Goal: Transaction & Acquisition: Purchase product/service

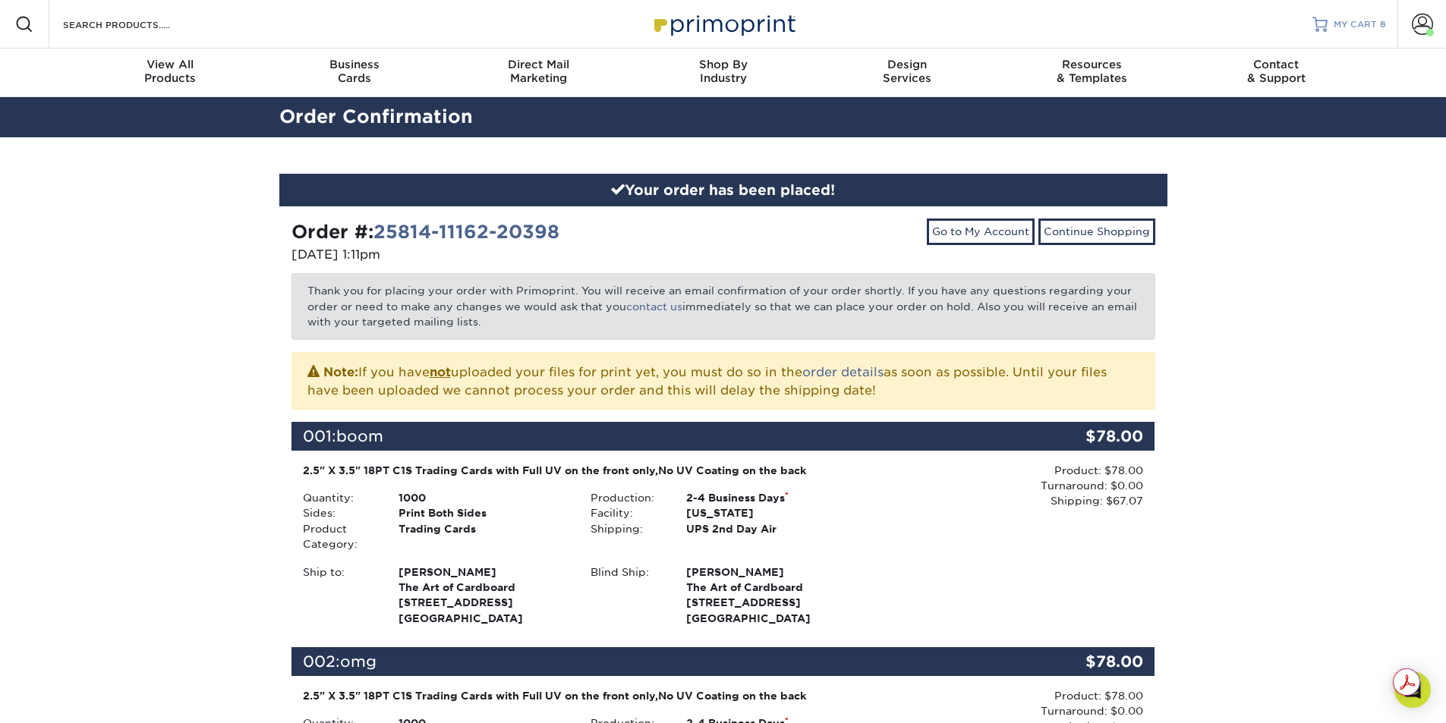
click at [1366, 26] on span "MY CART" at bounding box center [1355, 24] width 43 height 13
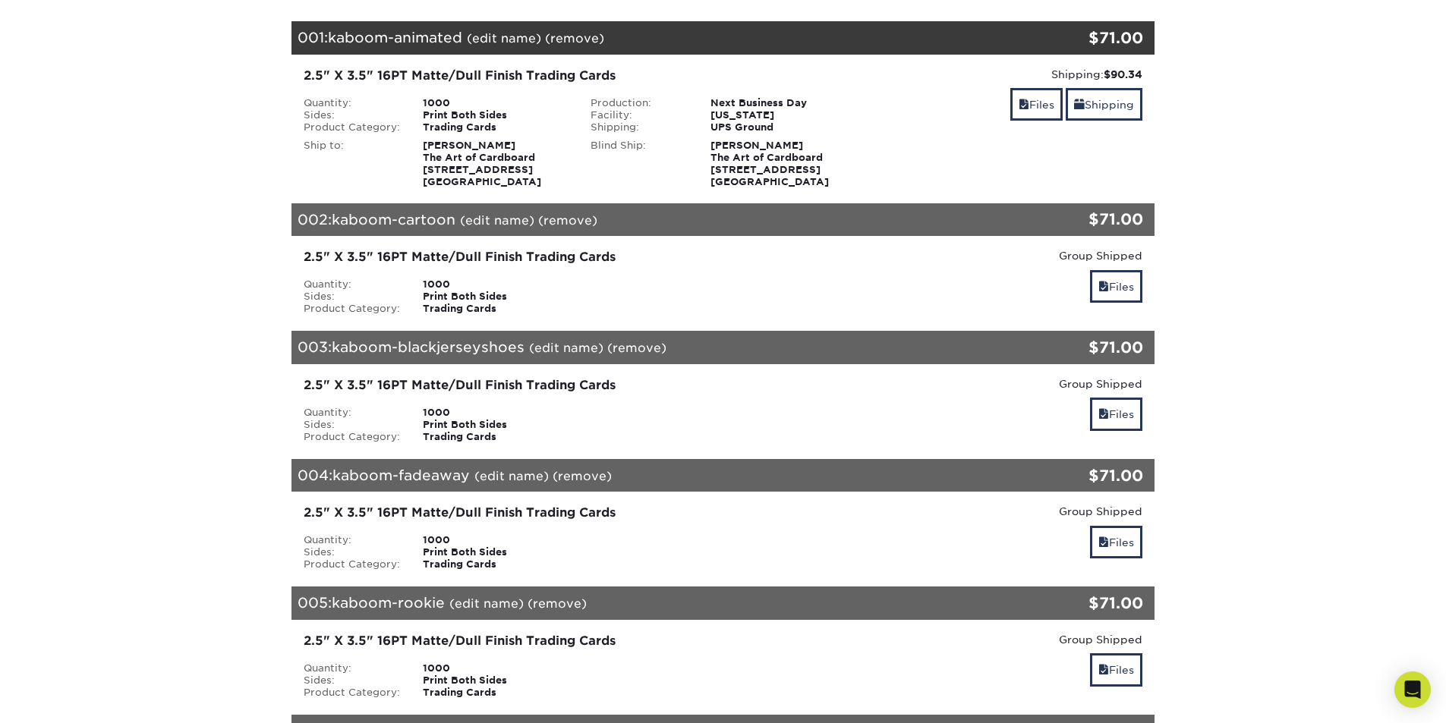
scroll to position [228, 0]
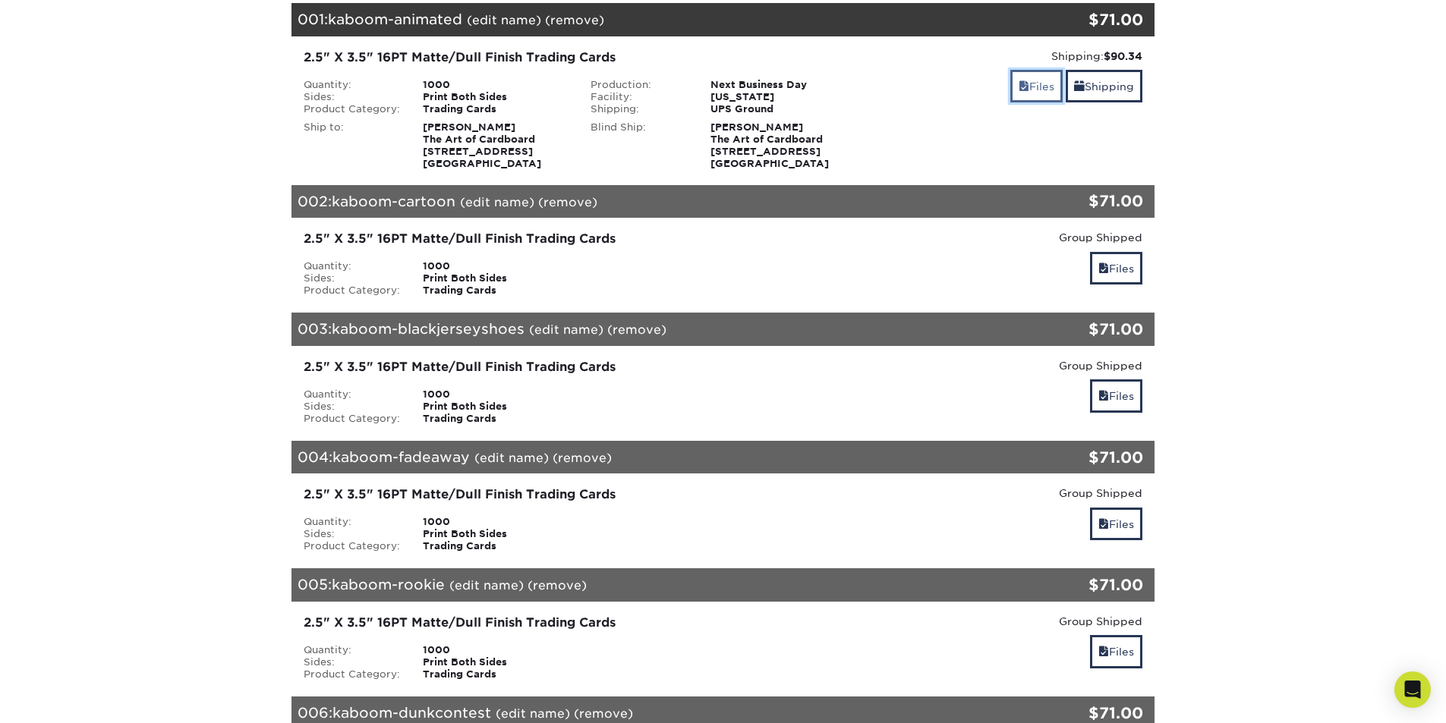
click at [1035, 90] on link "Files" at bounding box center [1036, 86] width 52 height 33
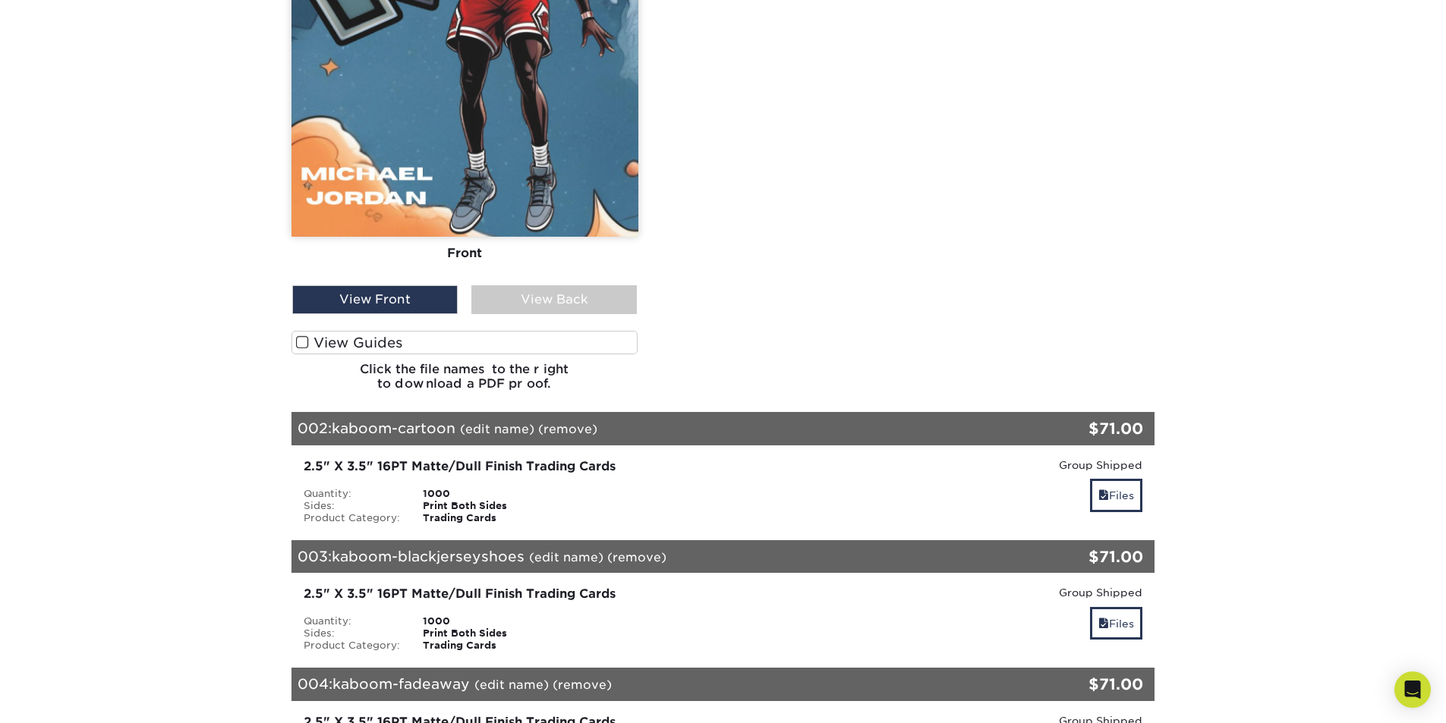
scroll to position [911, 0]
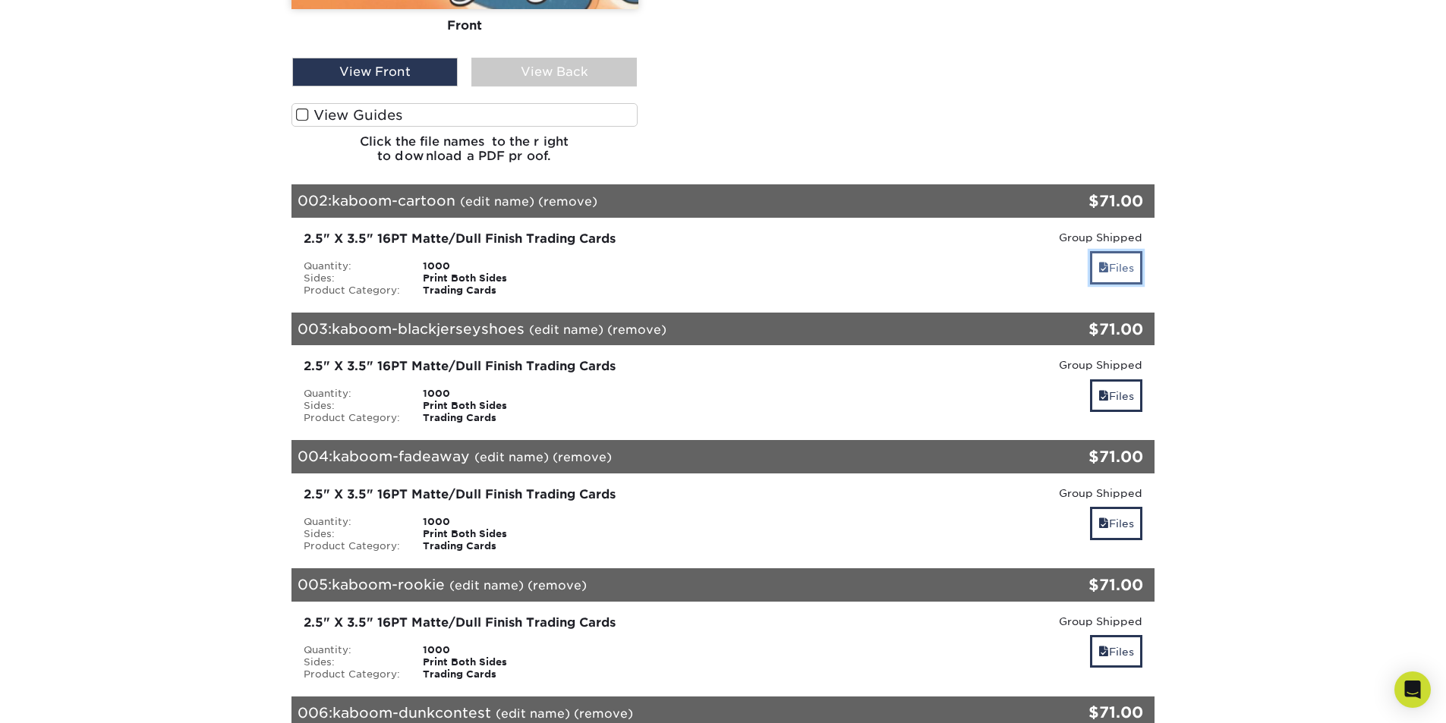
click at [1114, 266] on link "Files" at bounding box center [1116, 267] width 52 height 33
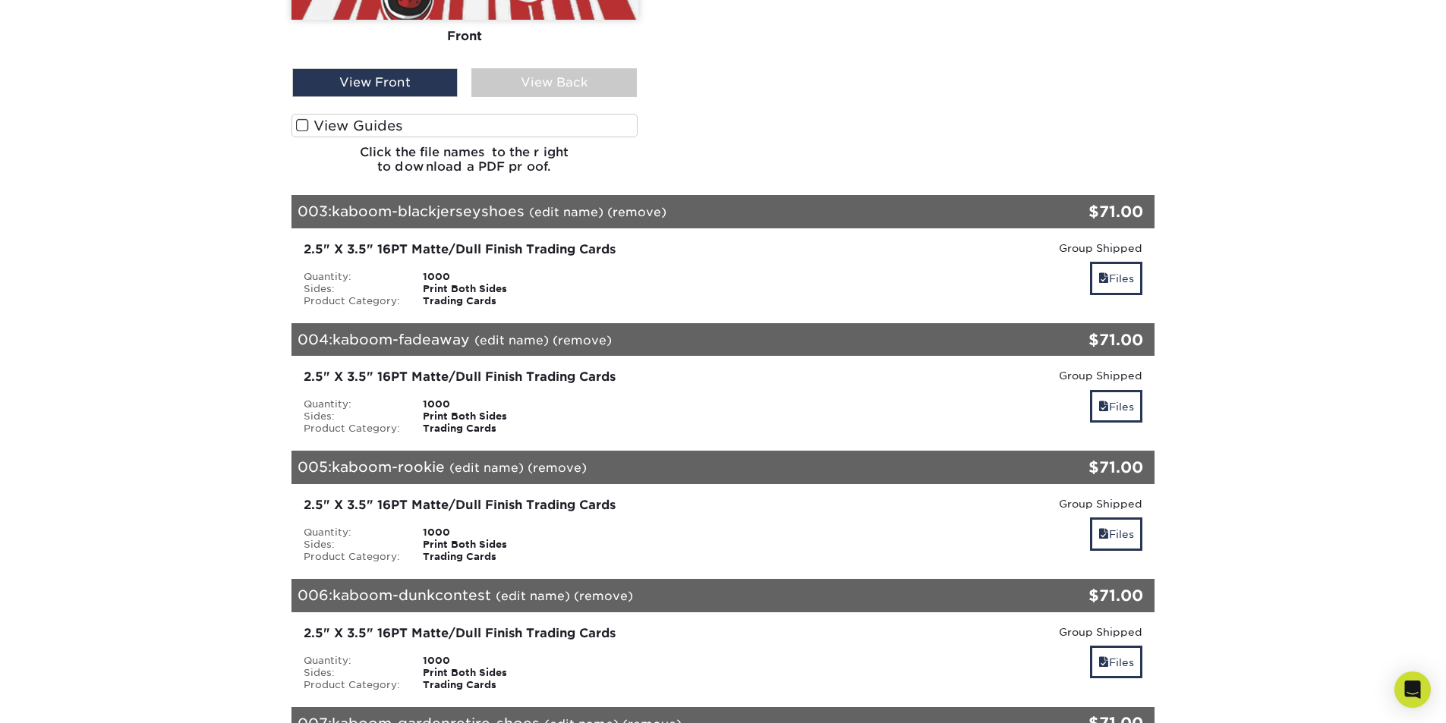
scroll to position [1822, 0]
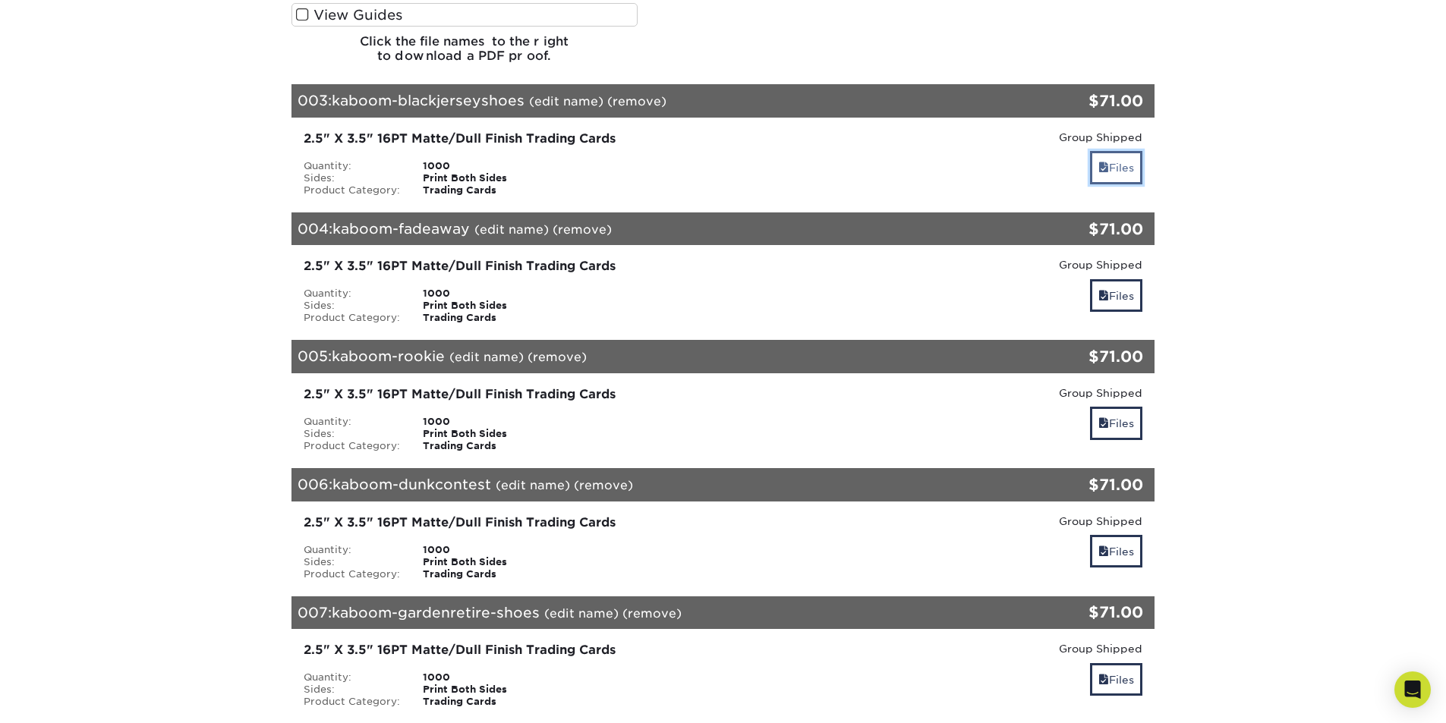
click at [1107, 159] on link "Files" at bounding box center [1116, 167] width 52 height 33
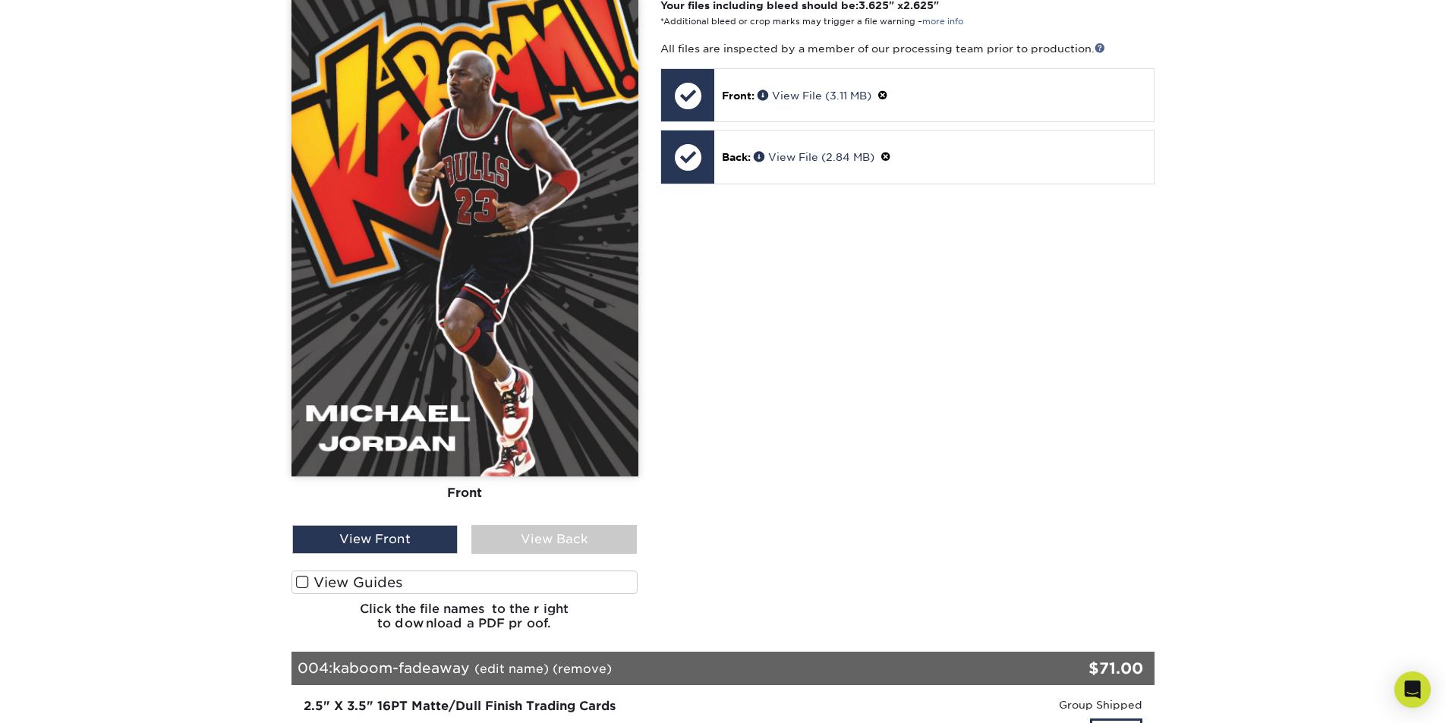
scroll to position [2277, 0]
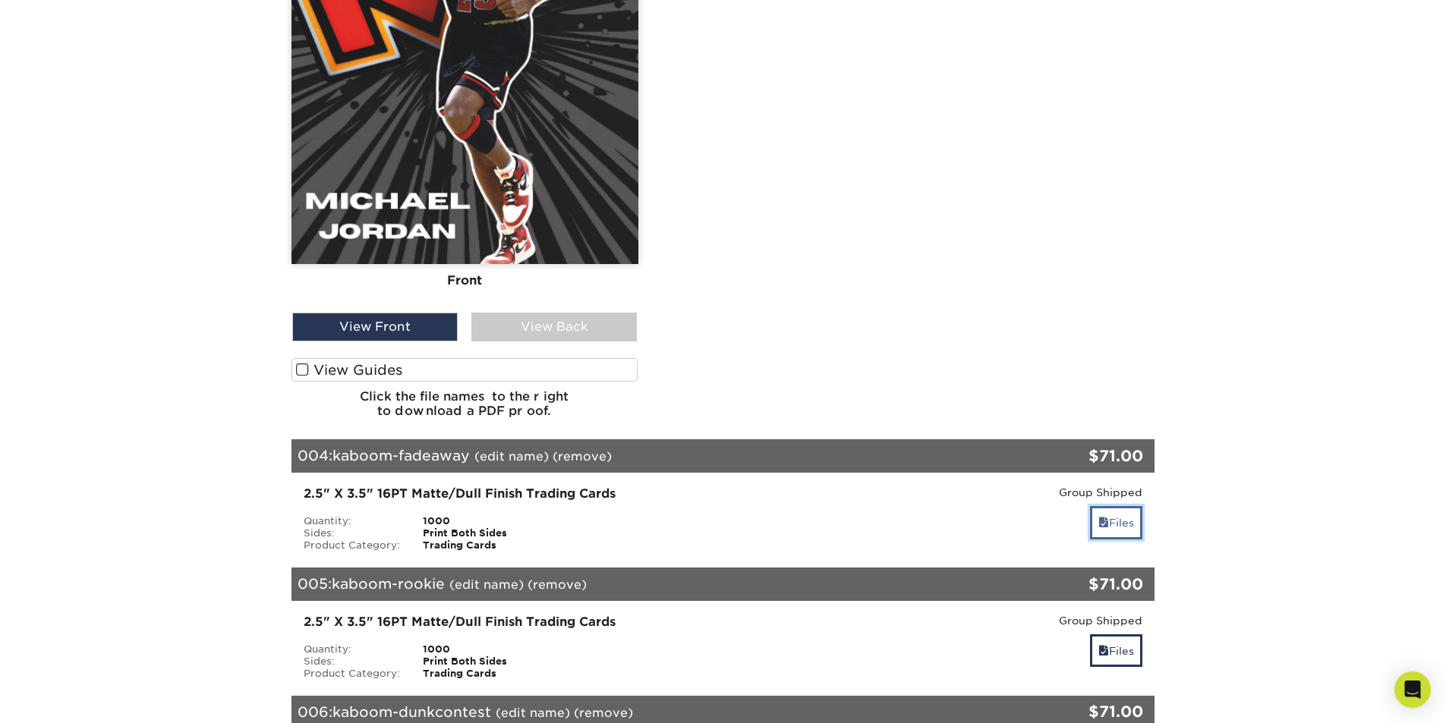
click at [1125, 529] on link "Files" at bounding box center [1116, 522] width 52 height 33
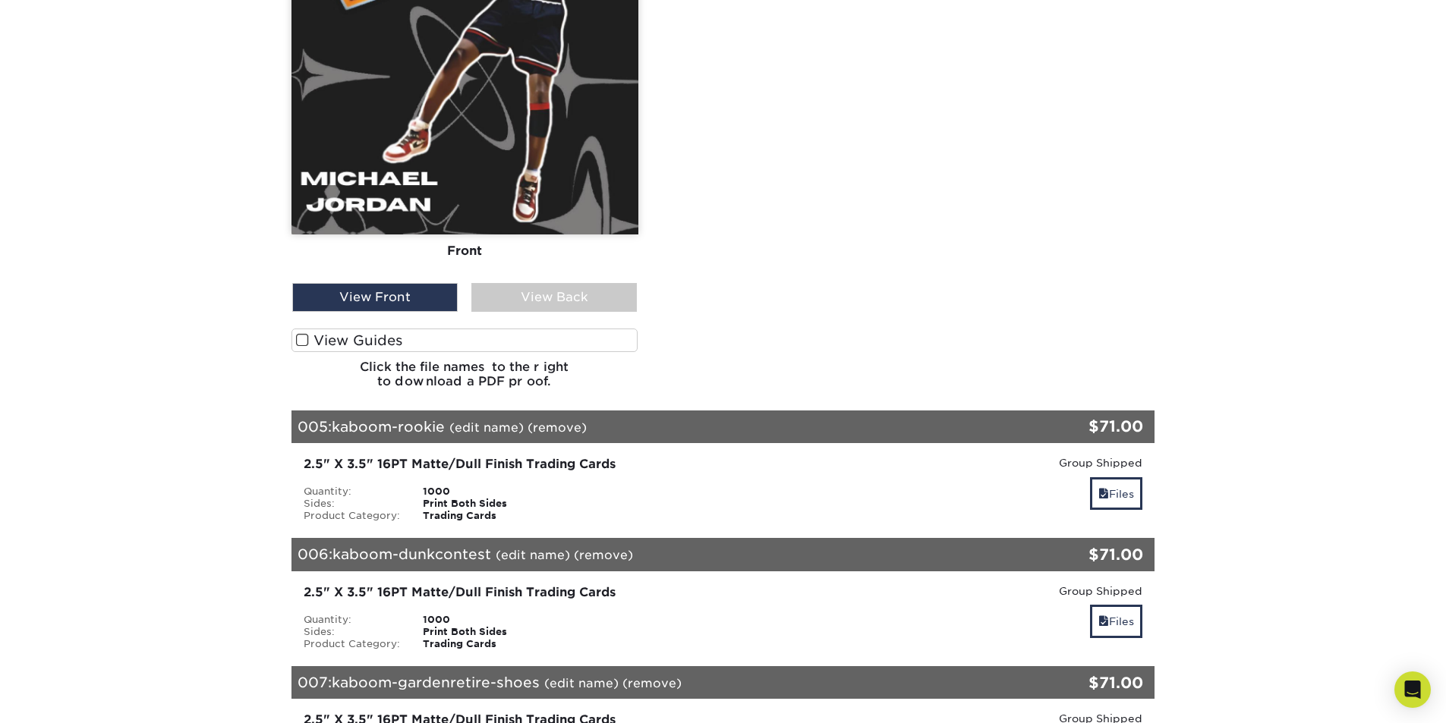
scroll to position [3340, 0]
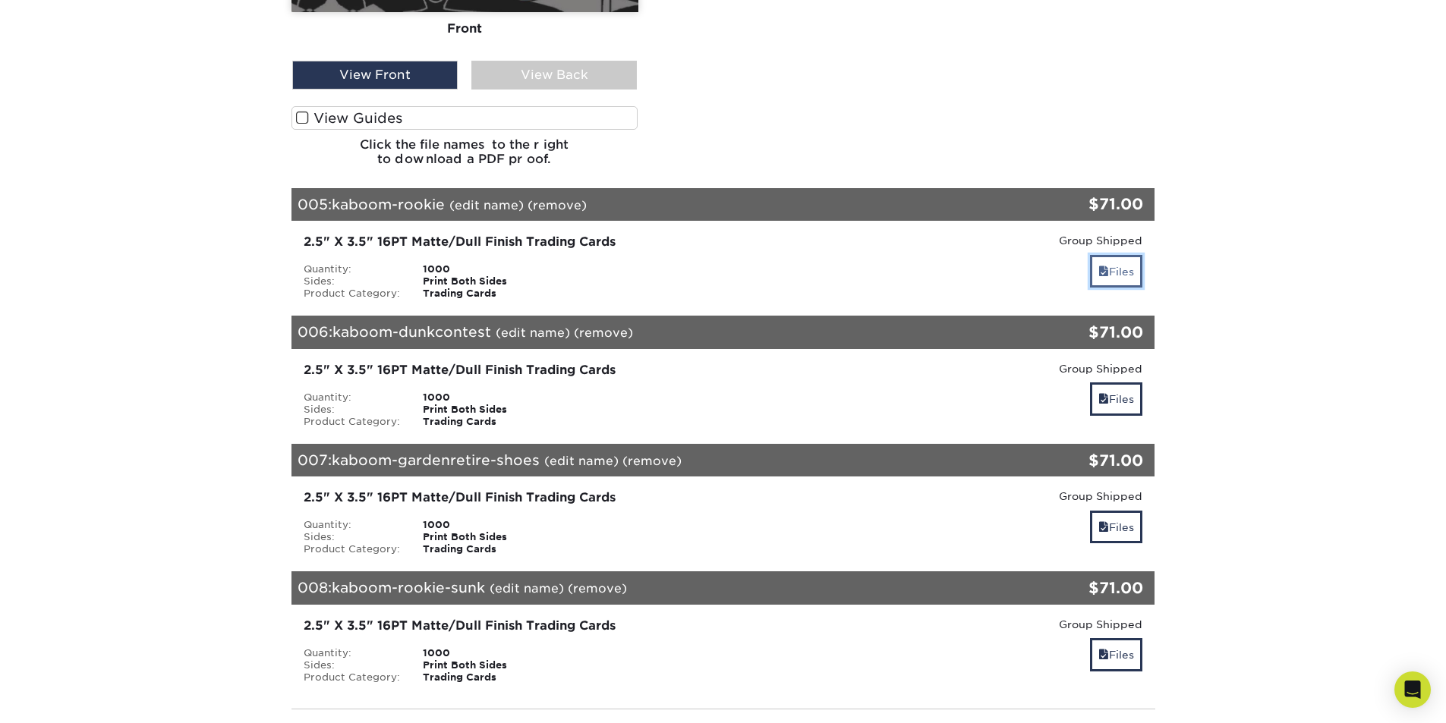
click at [1123, 272] on link "Files" at bounding box center [1116, 271] width 52 height 33
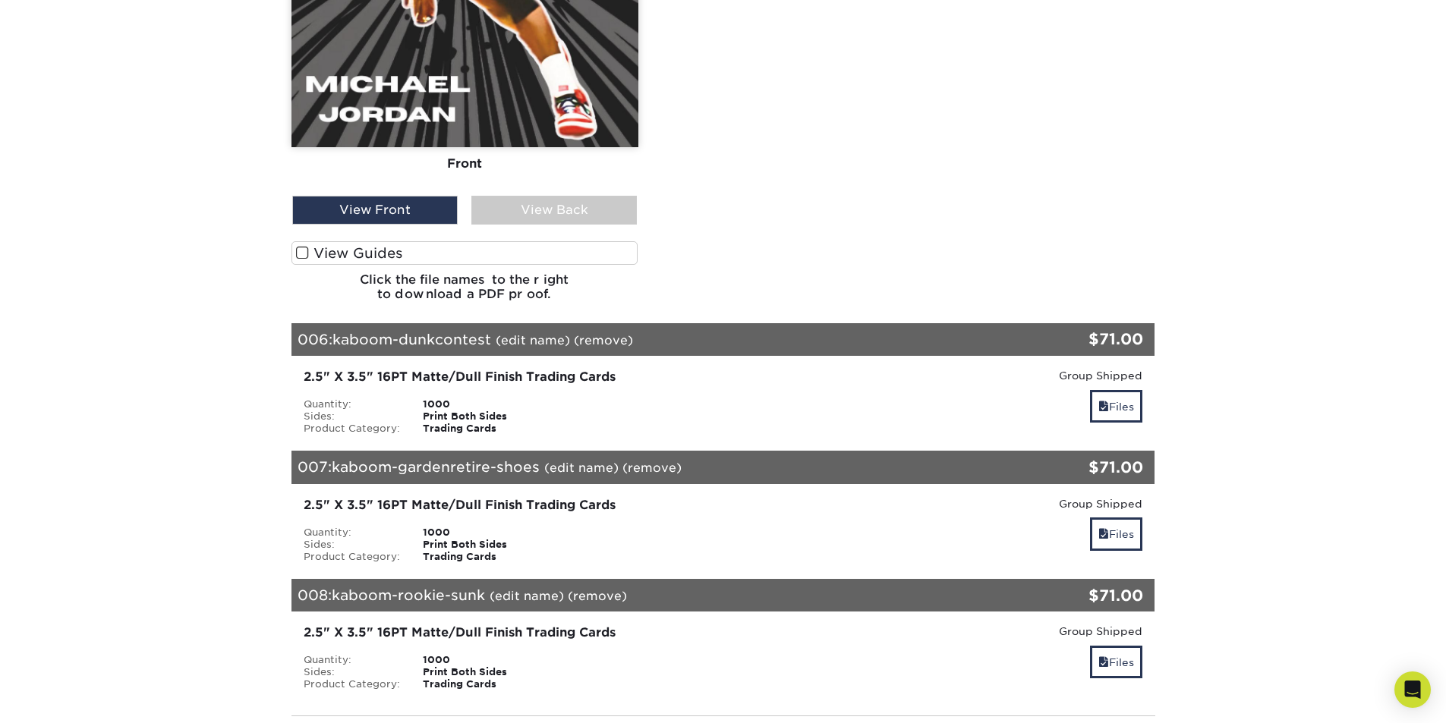
scroll to position [4023, 0]
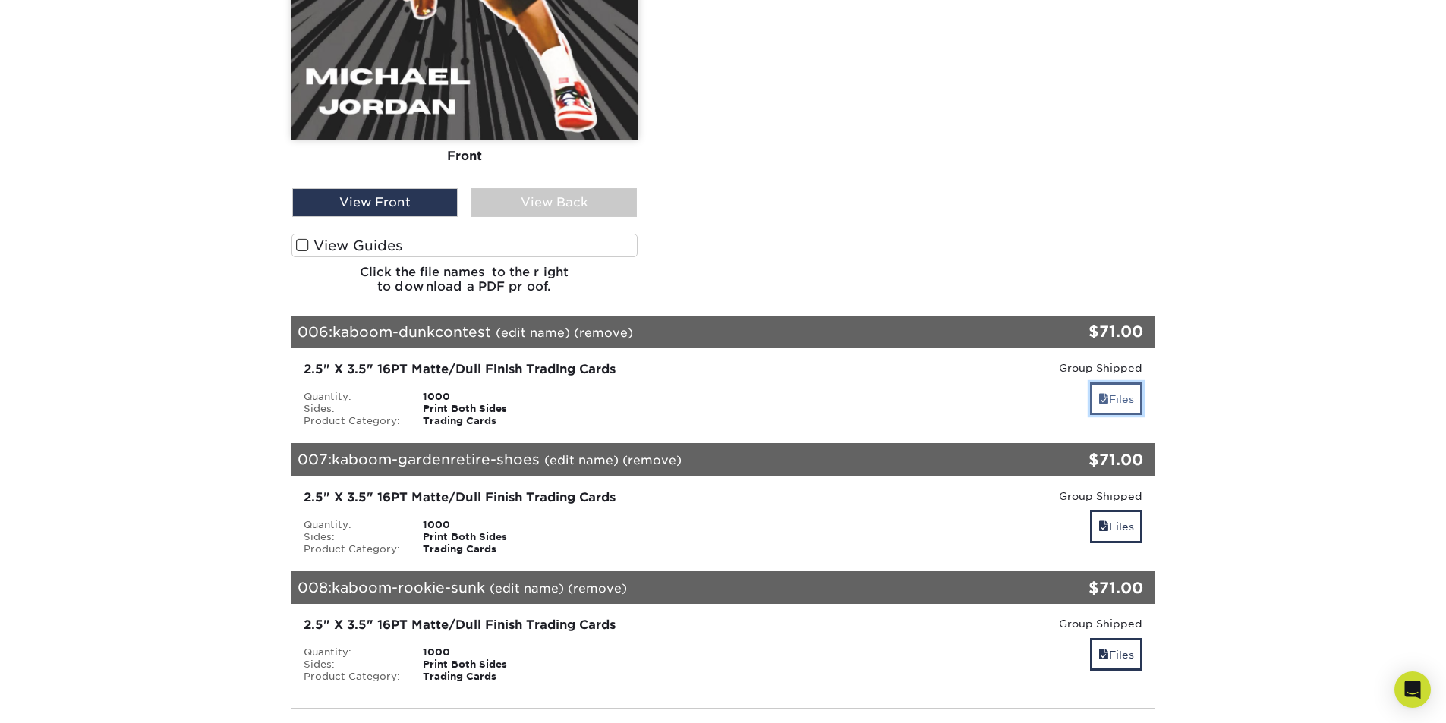
click at [1132, 391] on link "Files" at bounding box center [1116, 399] width 52 height 33
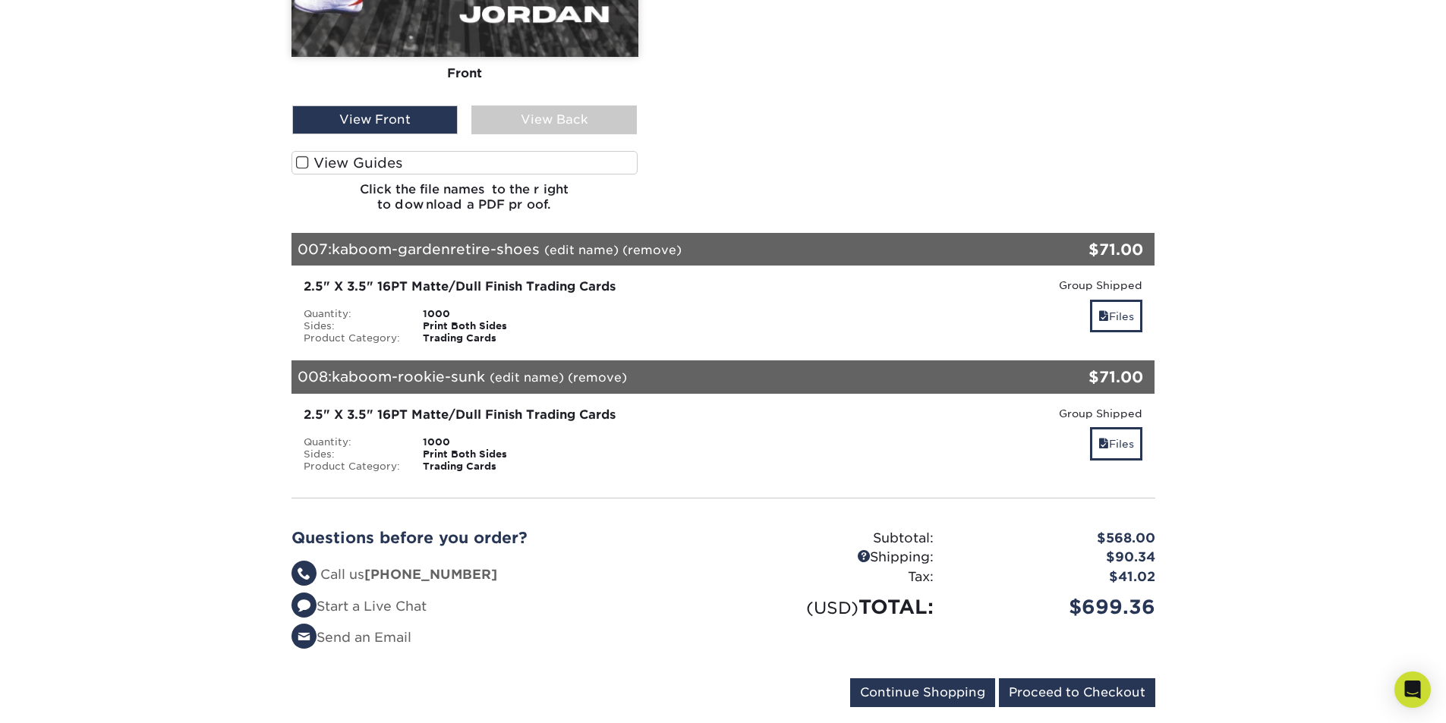
scroll to position [5162, 0]
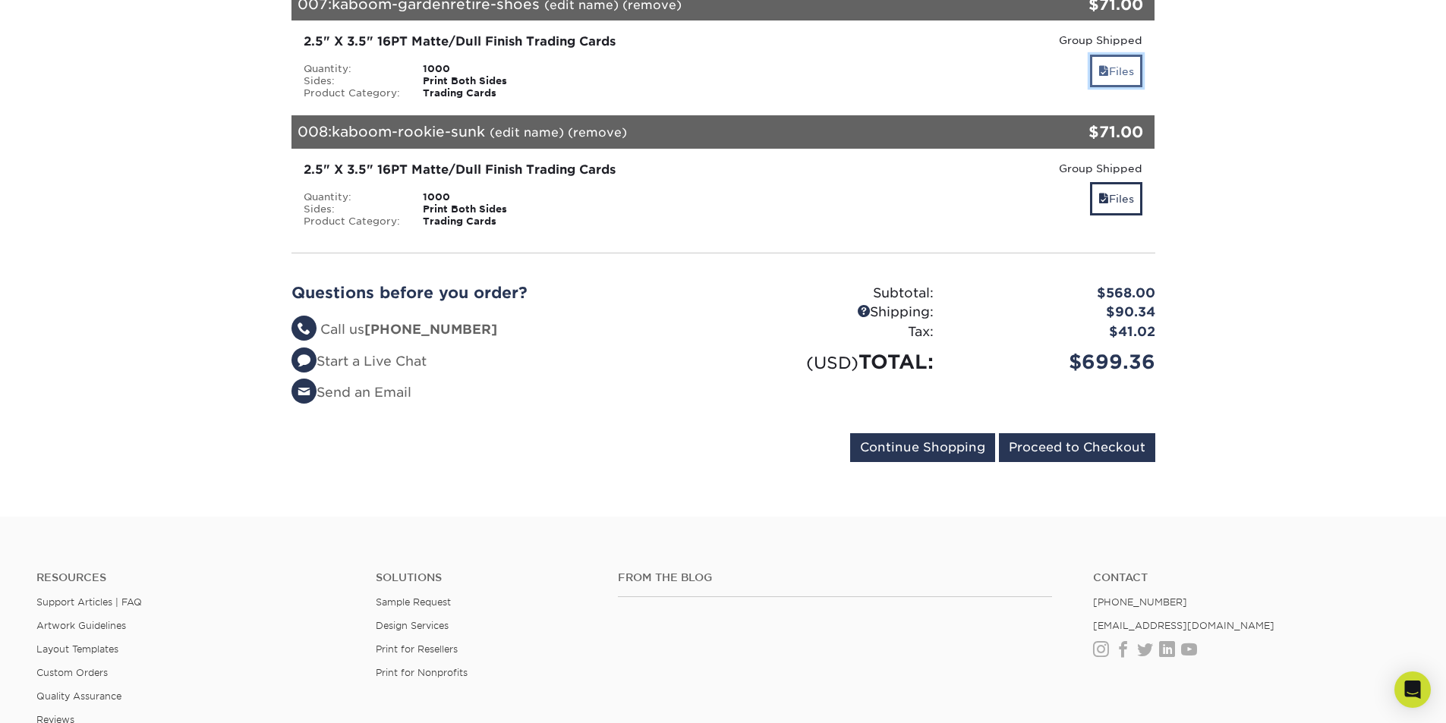
click at [1108, 74] on link "Files" at bounding box center [1116, 71] width 52 height 33
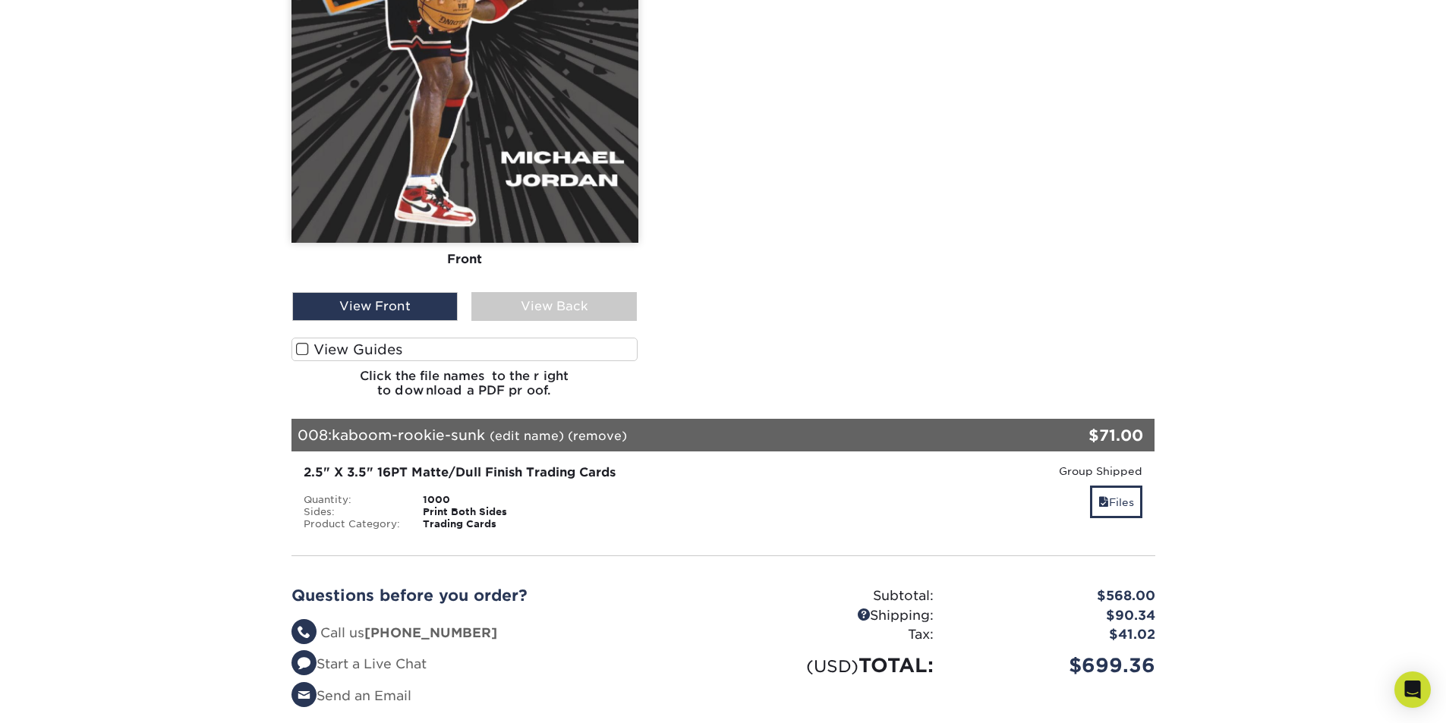
scroll to position [5921, 0]
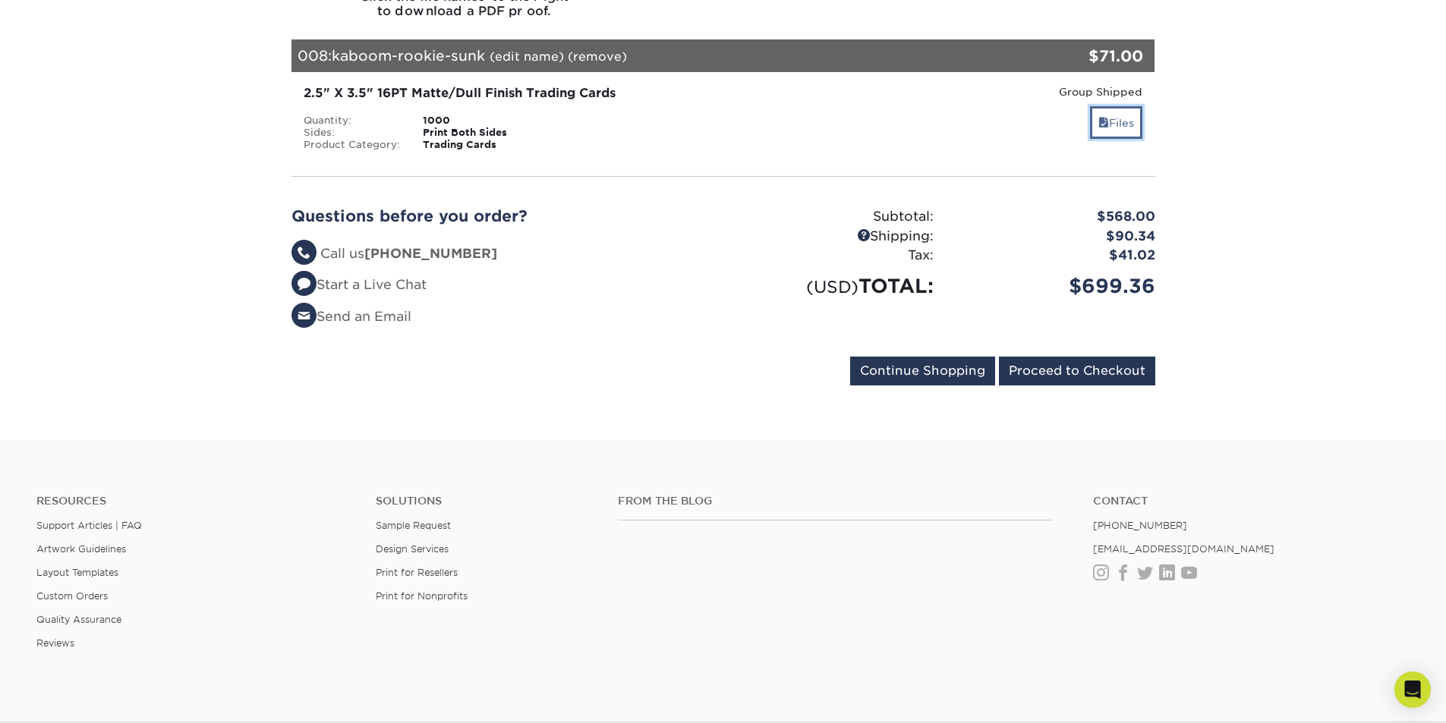
click at [1098, 124] on span at bounding box center [1103, 123] width 11 height 12
